Goal: Information Seeking & Learning: Learn about a topic

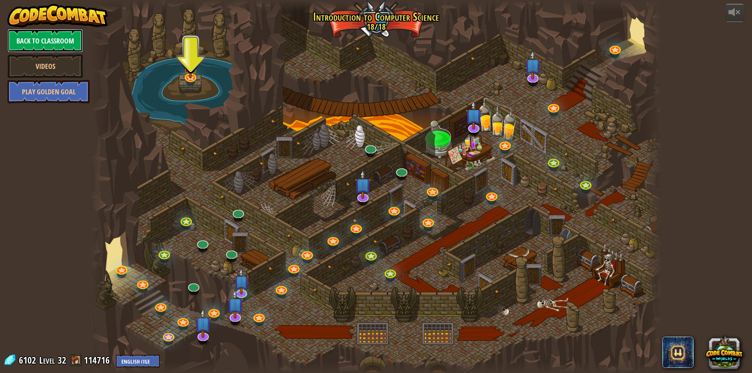
click at [45, 44] on link "Back to Classroom" at bounding box center [45, 40] width 76 height 23
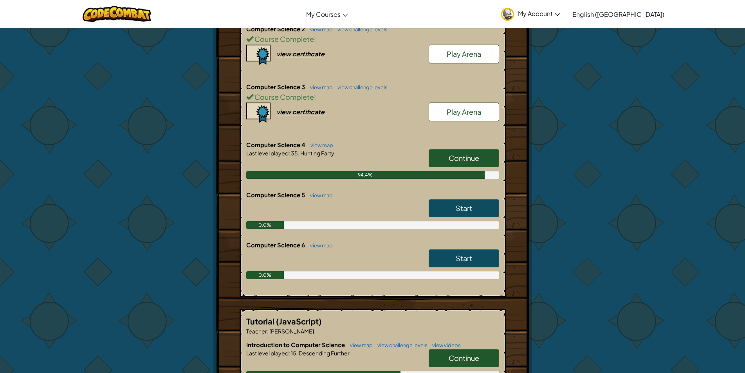
scroll to position [274, 0]
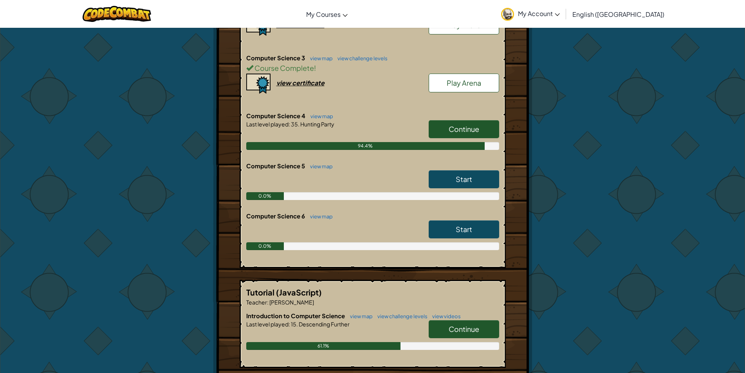
drag, startPoint x: 208, startPoint y: 127, endPoint x: 199, endPoint y: 151, distance: 25.4
click at [199, 151] on div "Hero : Okar Goliath Change Hero Player : [PERSON_NAME] S CS4 Level 35: Hunting …" at bounding box center [373, 118] width 458 height 728
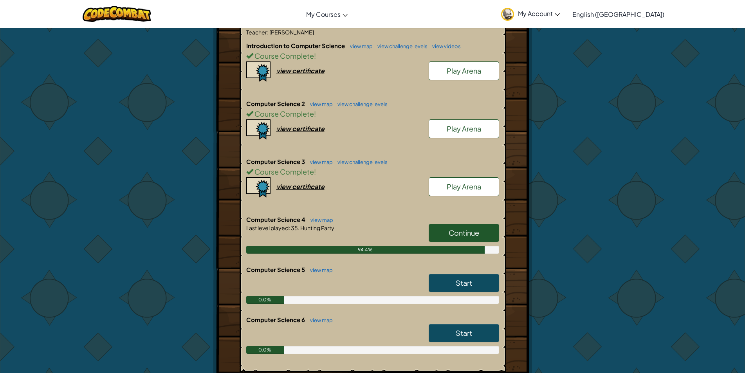
scroll to position [157, 0]
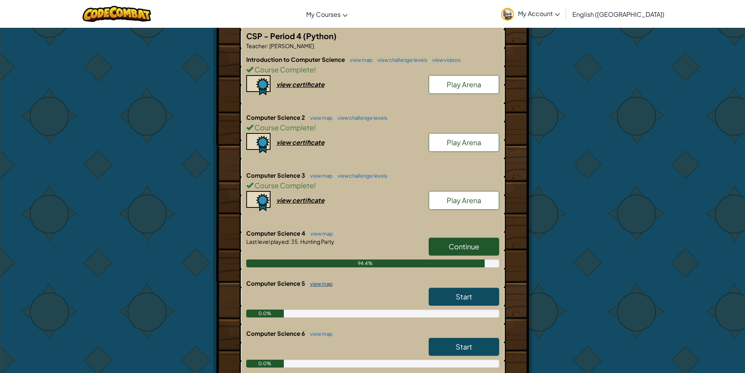
click at [314, 284] on link "view map" at bounding box center [319, 284] width 27 height 6
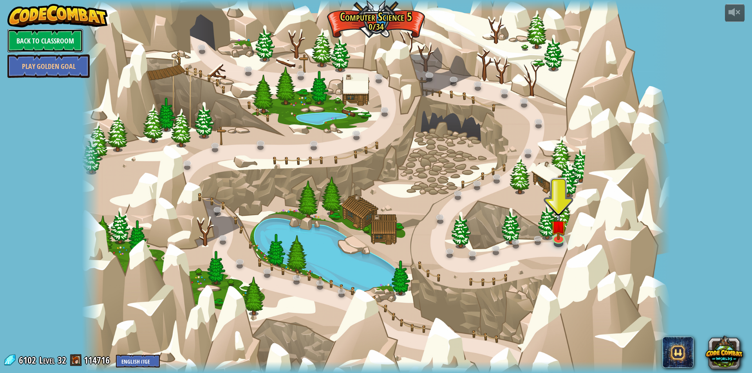
click at [71, 39] on link "Back to Classroom" at bounding box center [45, 40] width 76 height 23
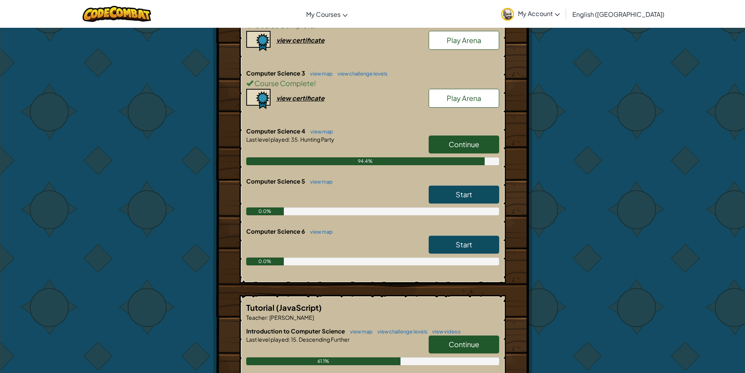
scroll to position [274, 0]
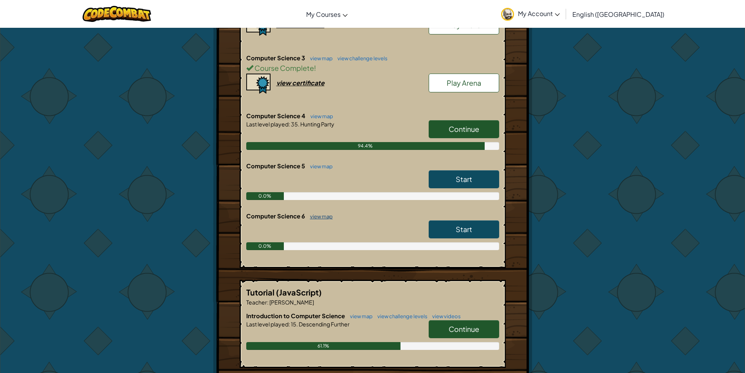
click at [328, 215] on link "view map" at bounding box center [319, 216] width 27 height 6
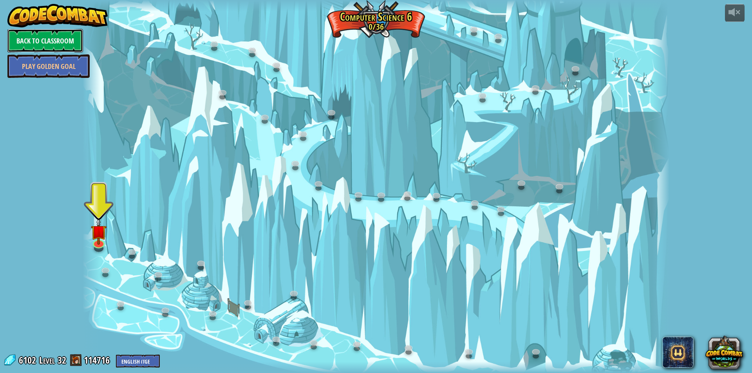
click at [25, 32] on link "Back to Classroom" at bounding box center [45, 40] width 76 height 23
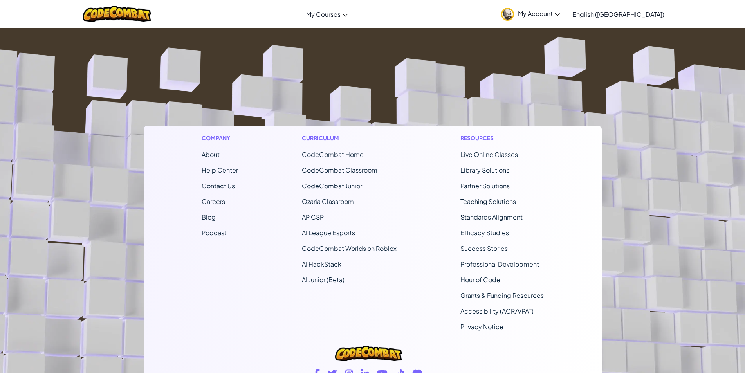
scroll to position [807, 0]
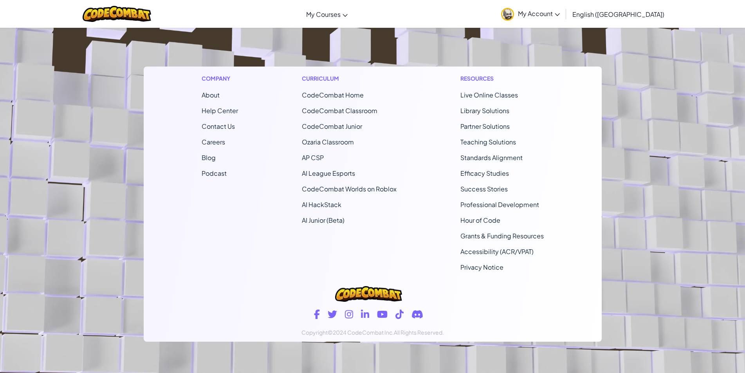
drag, startPoint x: 657, startPoint y: 195, endPoint x: 668, endPoint y: 249, distance: 54.6
click at [671, 260] on footer "Company About Help Center Contact Us Careers Blog Podcast Curriculum CodeCombat…" at bounding box center [372, 161] width 745 height 424
drag, startPoint x: 668, startPoint y: 249, endPoint x: 641, endPoint y: 288, distance: 47.4
drag, startPoint x: 641, startPoint y: 288, endPoint x: 658, endPoint y: 195, distance: 94.3
click at [658, 195] on footer "Company About Help Center Contact Us Careers Blog Podcast Curriculum CodeCombat…" at bounding box center [372, 161] width 745 height 424
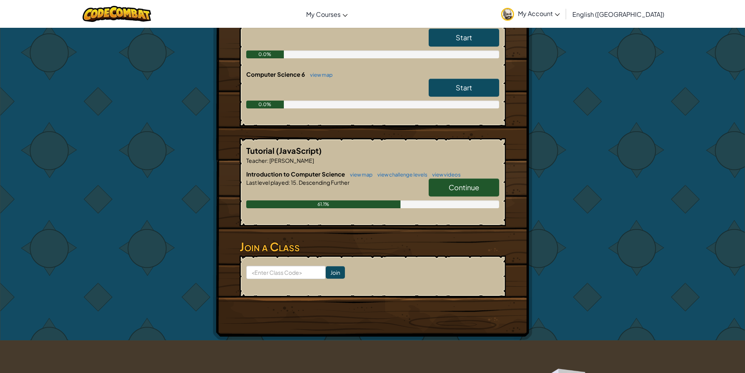
scroll to position [377, 0]
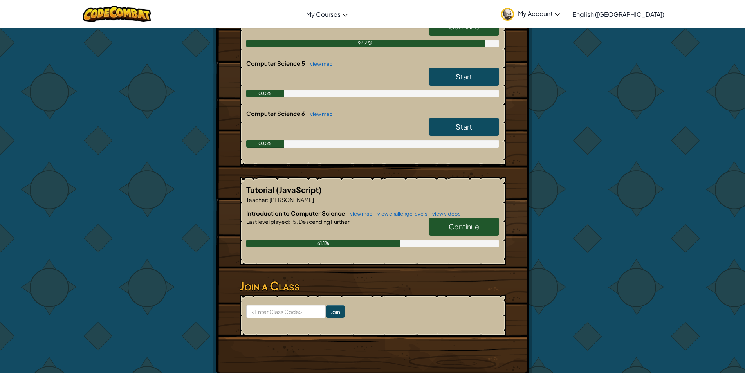
drag, startPoint x: 177, startPoint y: 128, endPoint x: 143, endPoint y: 137, distance: 35.0
click at [143, 137] on div "Hero : Okar Goliath Change Hero Player : [PERSON_NAME] S CS4 Level 35: Hunting …" at bounding box center [372, 15] width 745 height 729
